Goal: Transaction & Acquisition: Purchase product/service

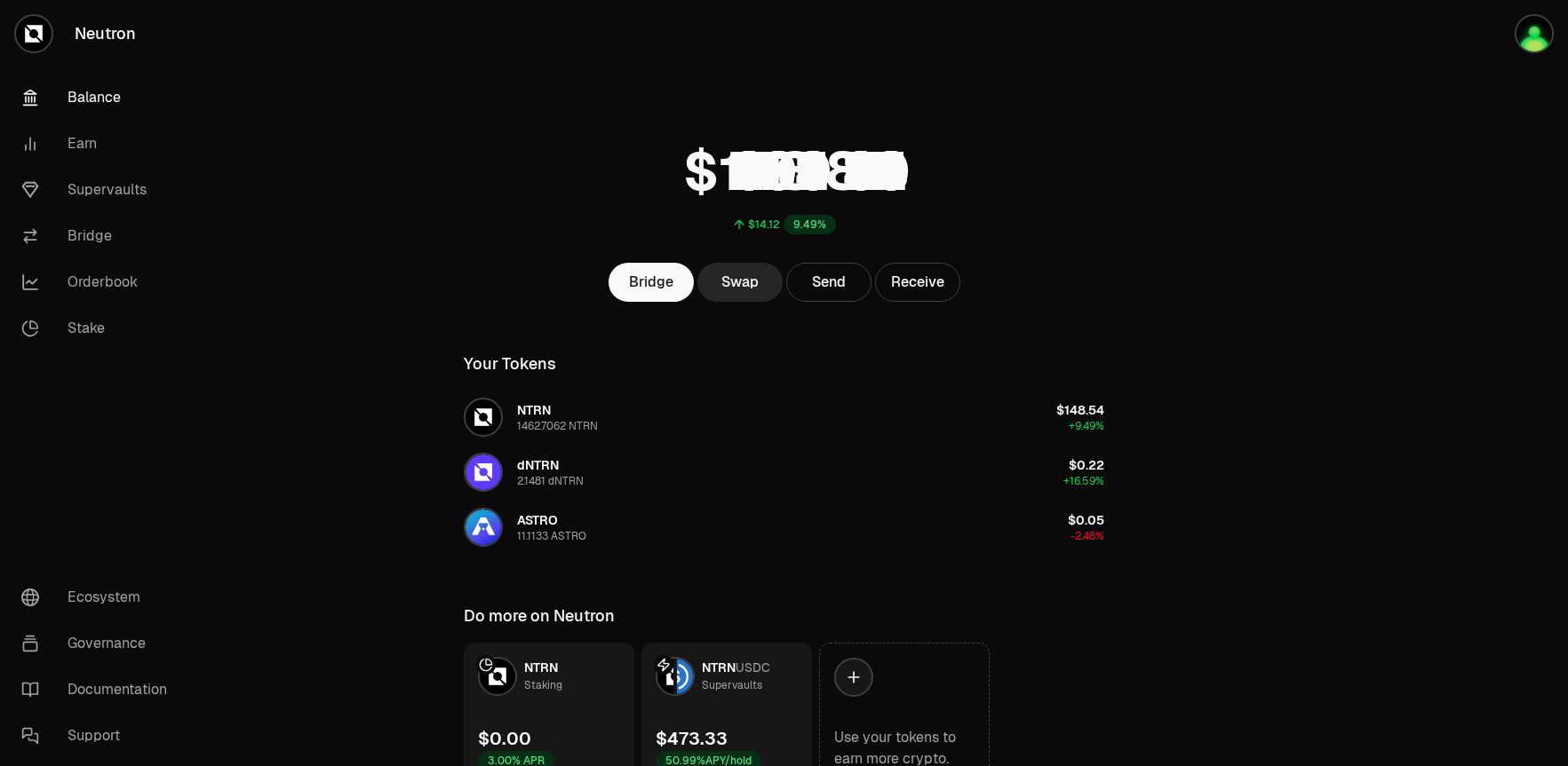
scroll to position [43, 0]
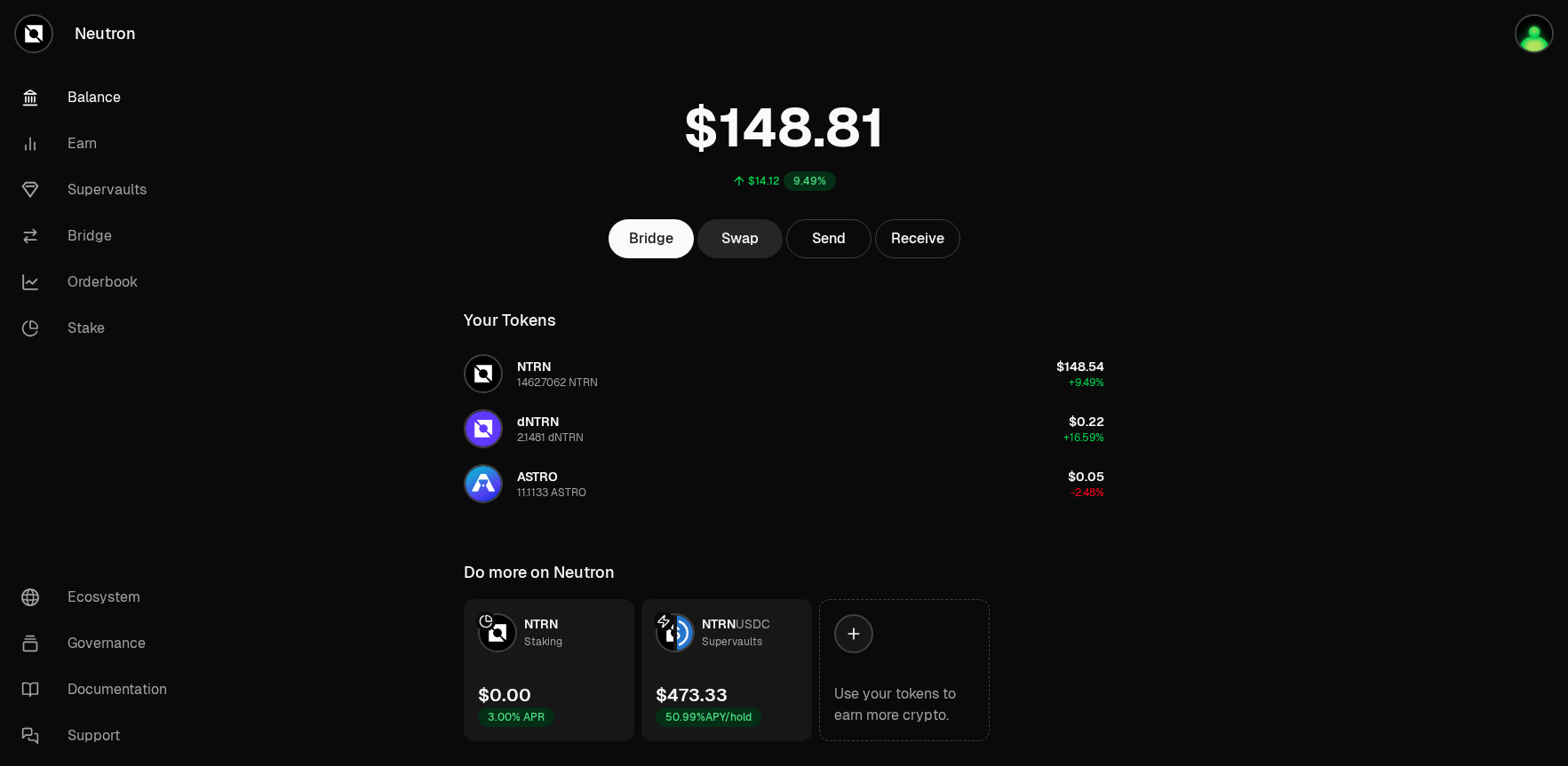
click at [733, 625] on span "NTRN" at bounding box center [718, 623] width 34 height 16
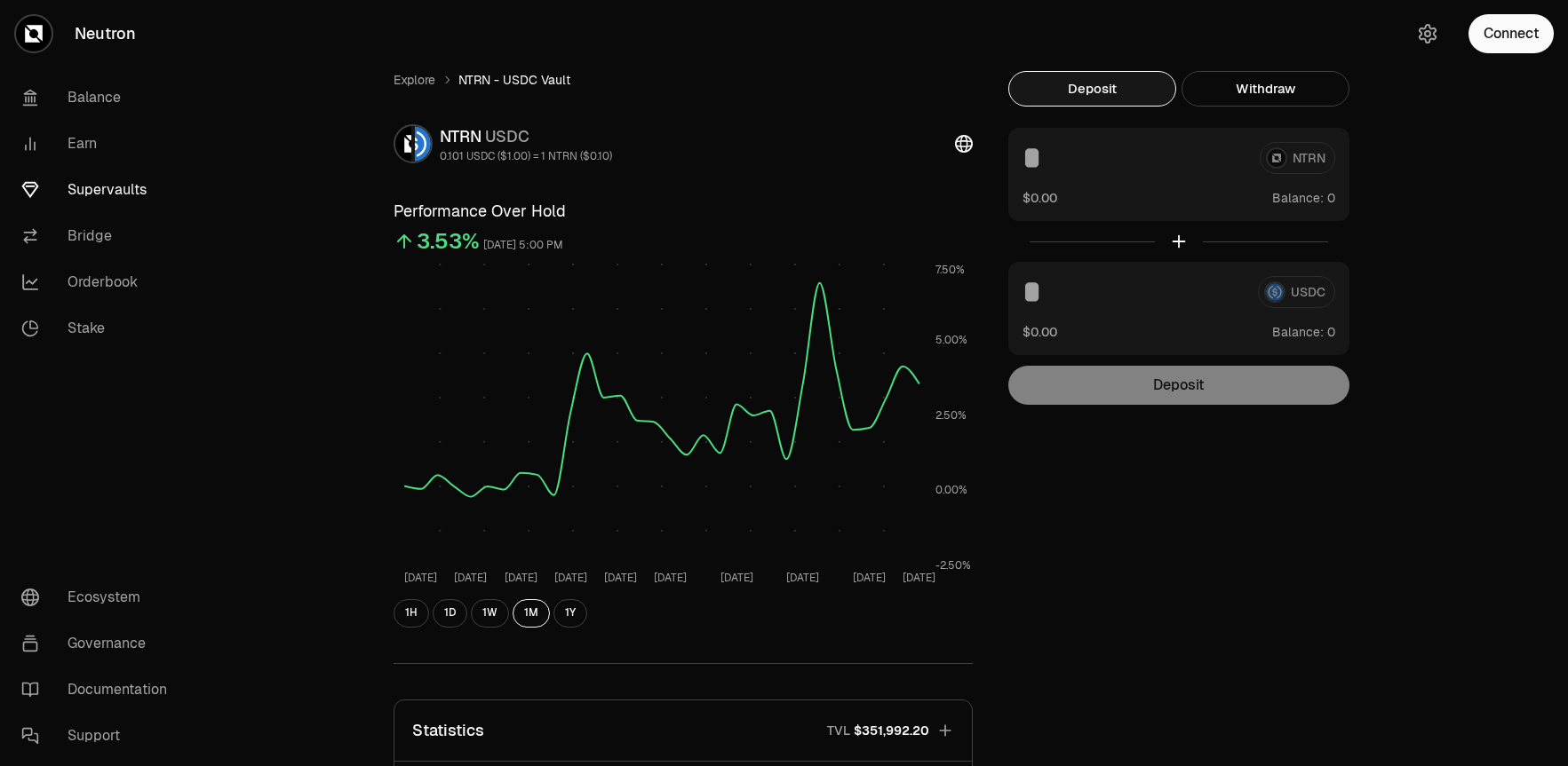
click at [1090, 92] on button "Deposit" at bounding box center [1092, 89] width 168 height 36
click at [1538, 30] on button "Connect" at bounding box center [1510, 34] width 85 height 39
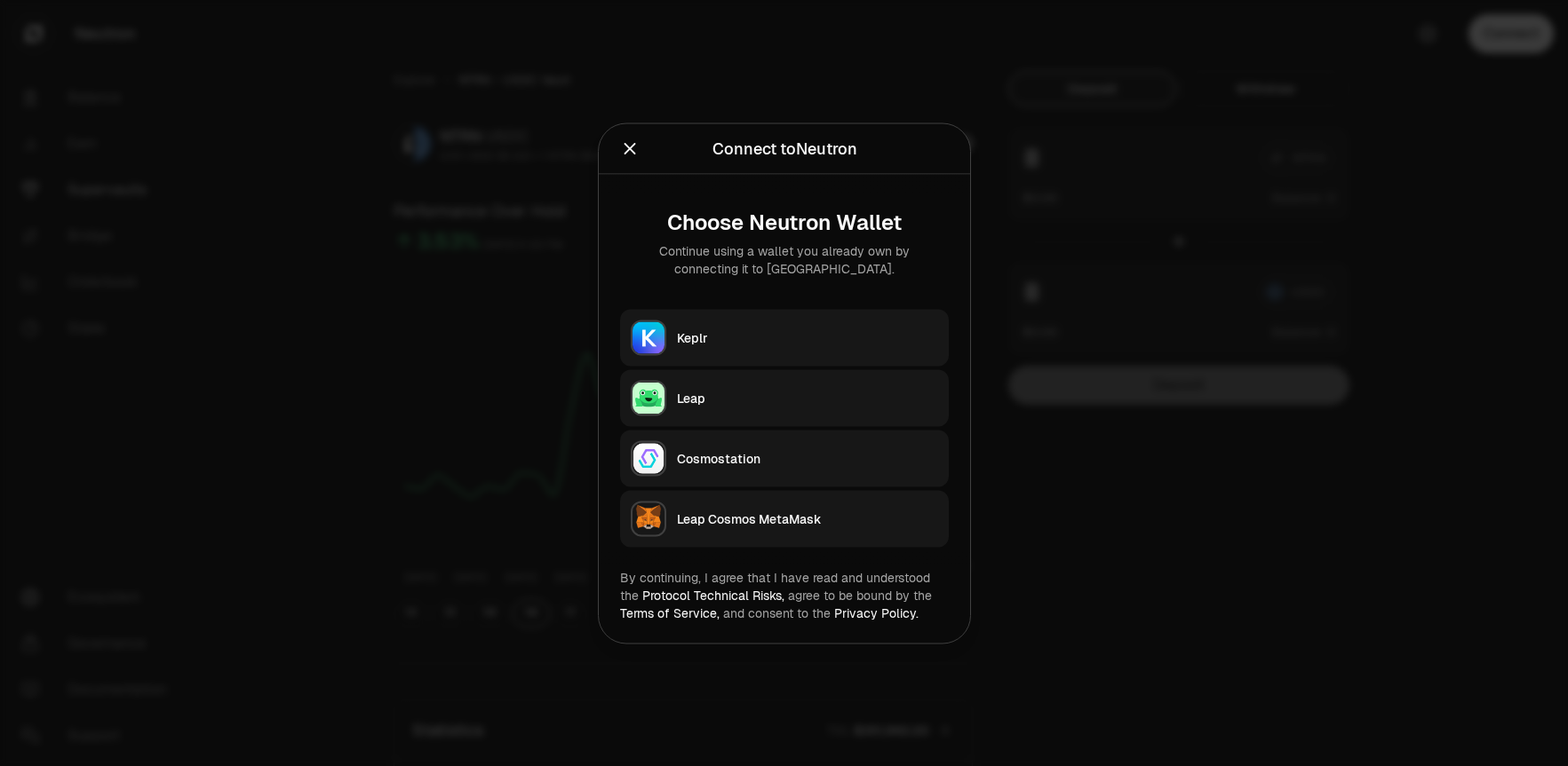
click at [672, 398] on button "Leap" at bounding box center [784, 398] width 328 height 57
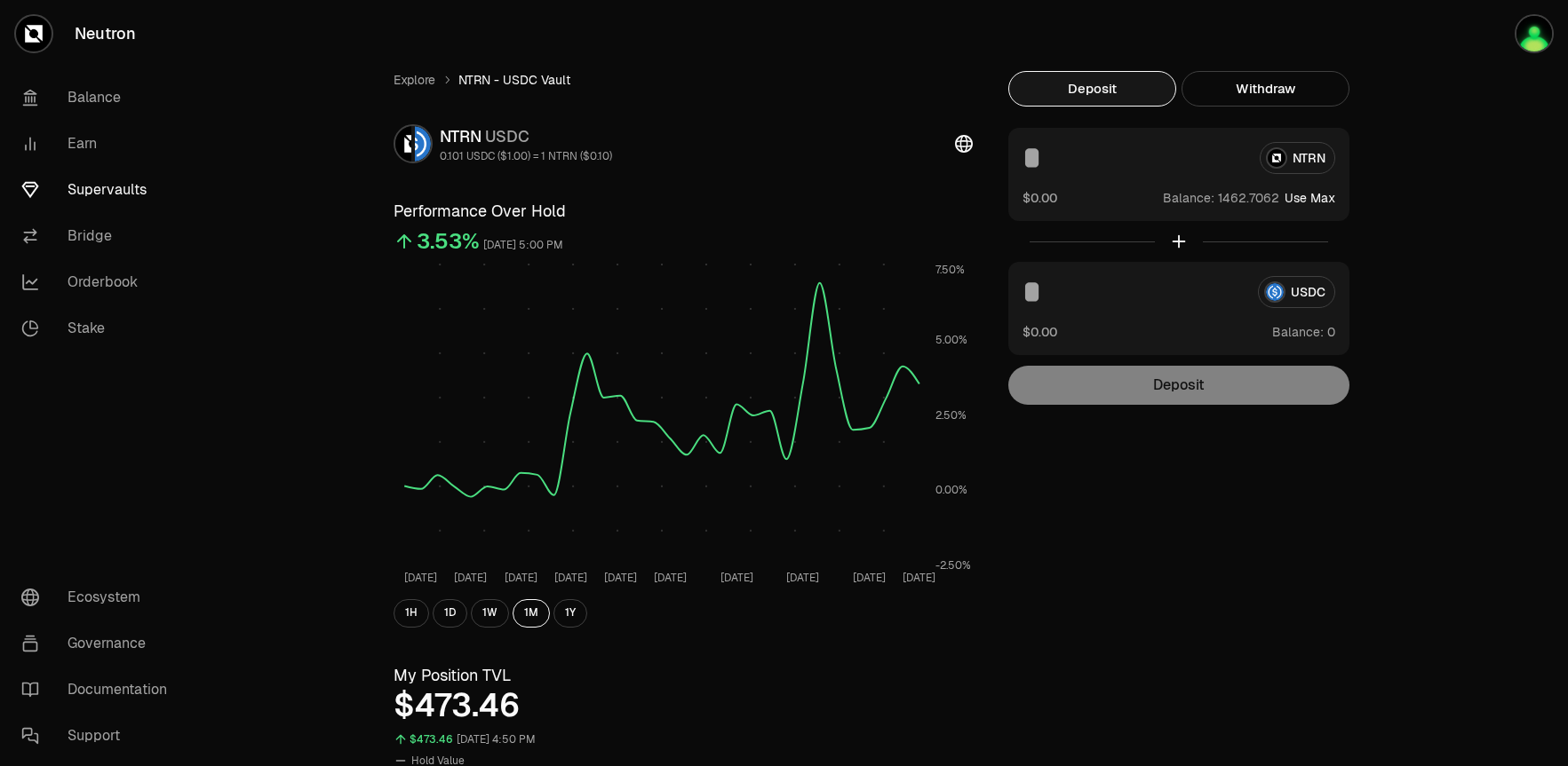
click at [1319, 195] on button "Use Max" at bounding box center [1309, 198] width 51 height 18
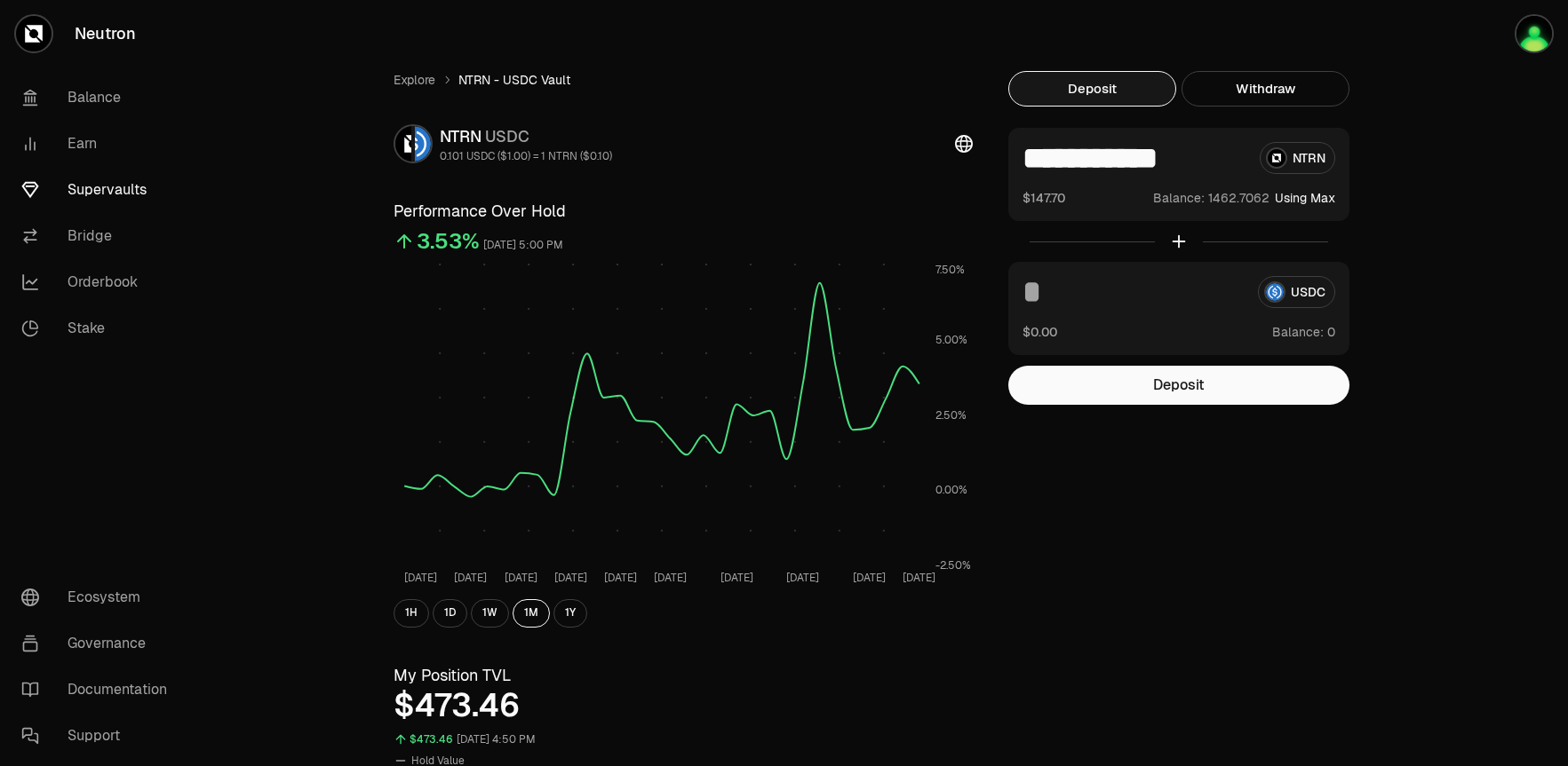
drag, startPoint x: 1094, startPoint y: 155, endPoint x: 1247, endPoint y: 150, distance: 153.1
click at [1247, 150] on div "**********" at bounding box center [1178, 158] width 312 height 32
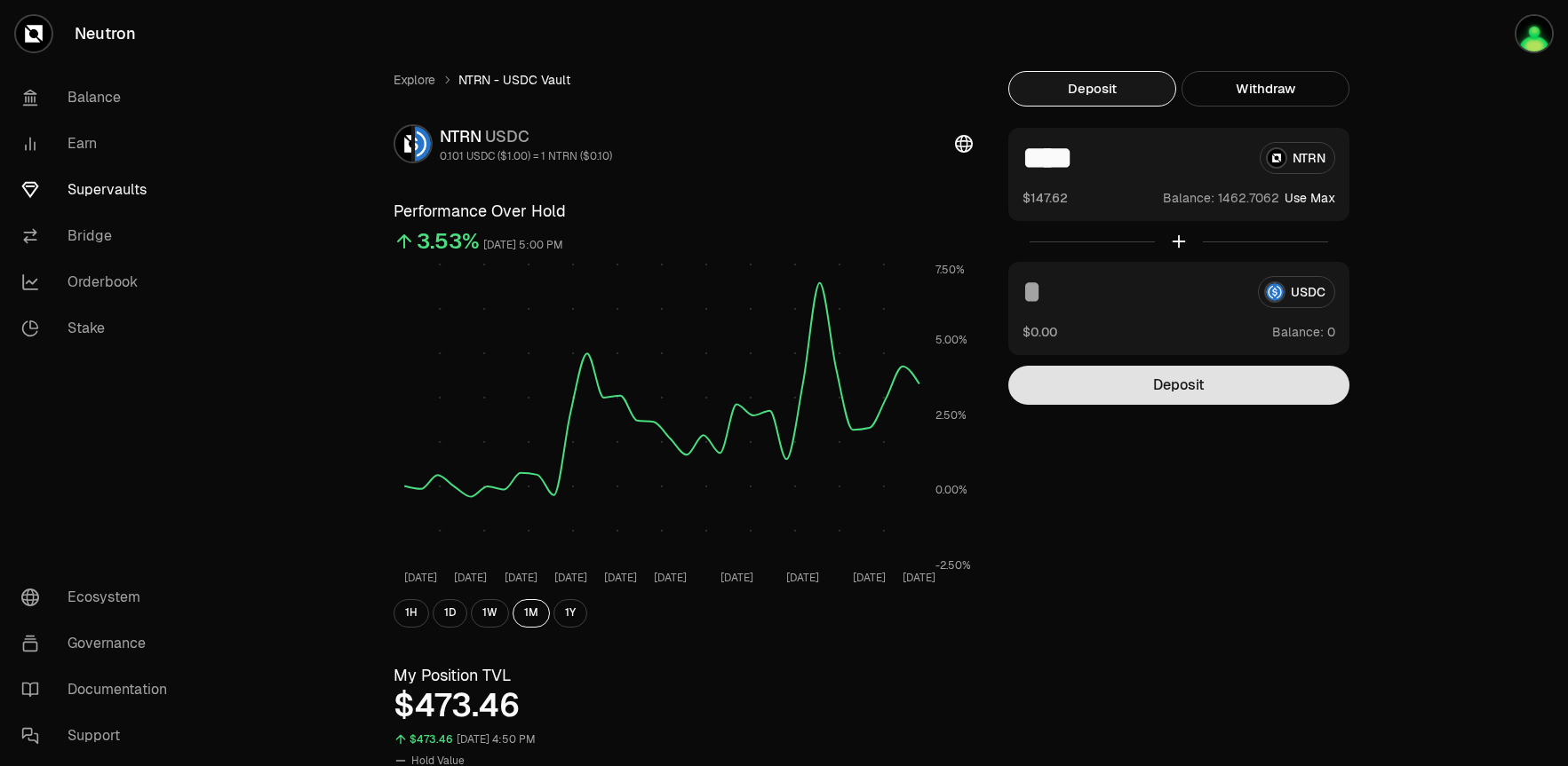
type input "****"
click at [1205, 395] on button "Deposit" at bounding box center [1179, 385] width 341 height 39
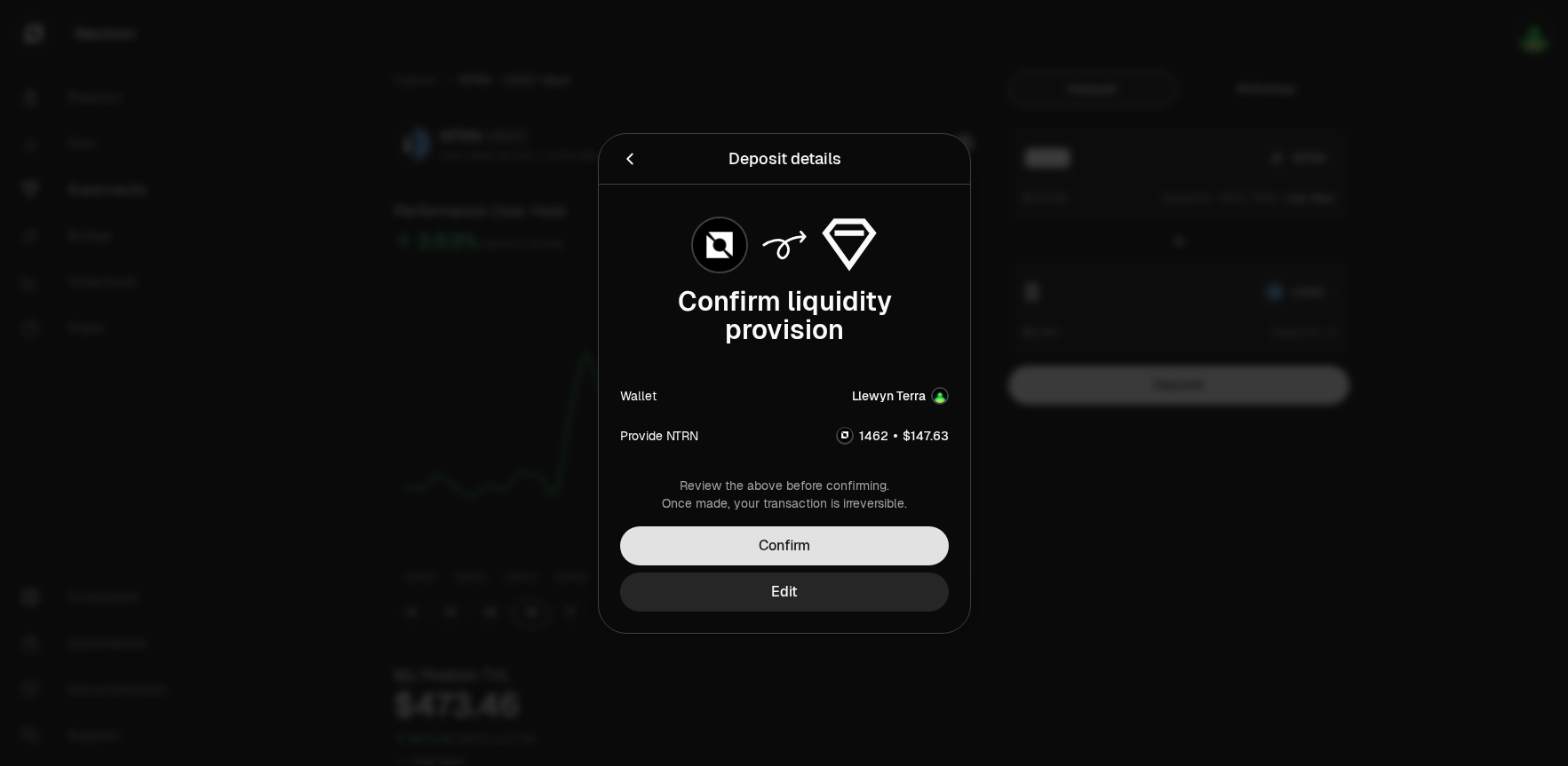
click at [852, 552] on button "Confirm" at bounding box center [784, 547] width 328 height 39
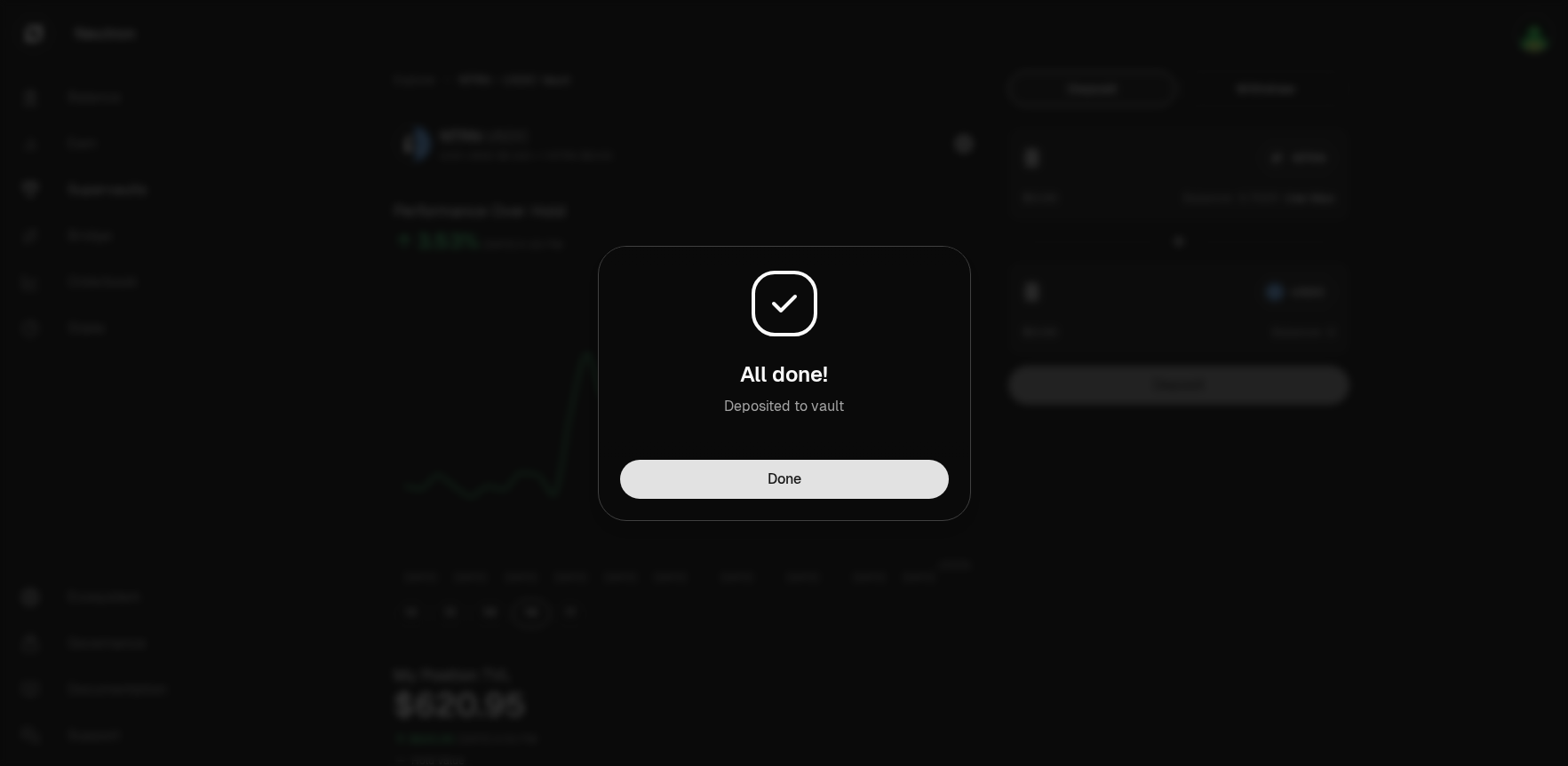
click at [903, 488] on button "Done" at bounding box center [784, 480] width 328 height 39
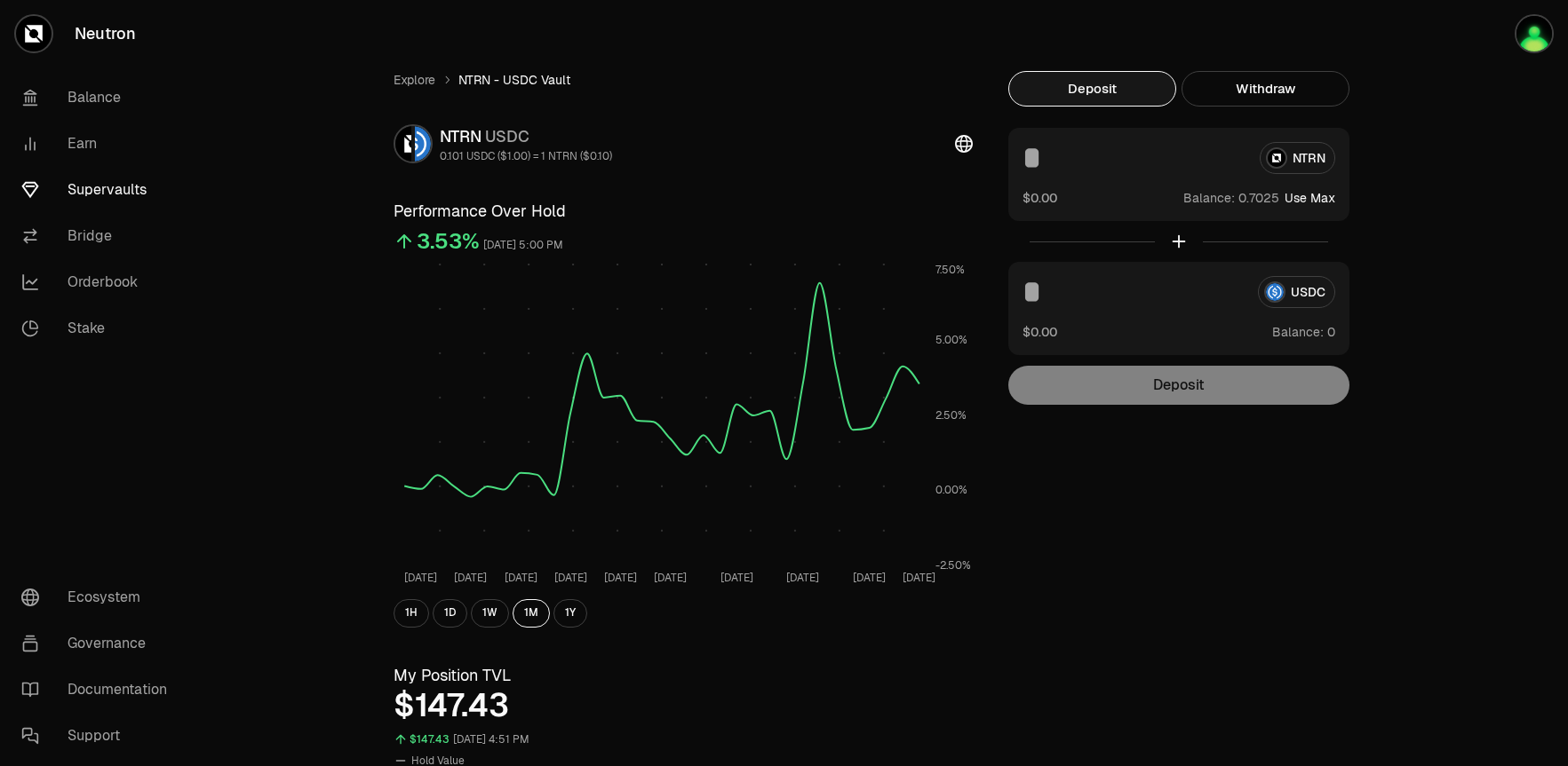
click at [86, 184] on link "Supervaults" at bounding box center [99, 189] width 185 height 46
